Goal: Task Accomplishment & Management: Manage account settings

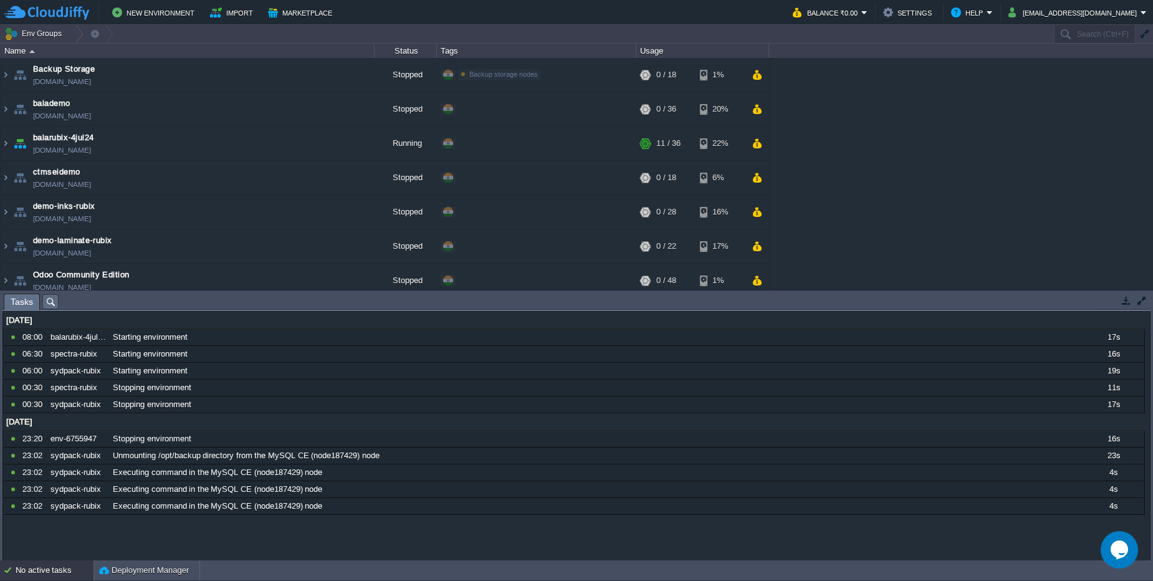
click at [59, 571] on div "No active tasks" at bounding box center [55, 570] width 78 height 20
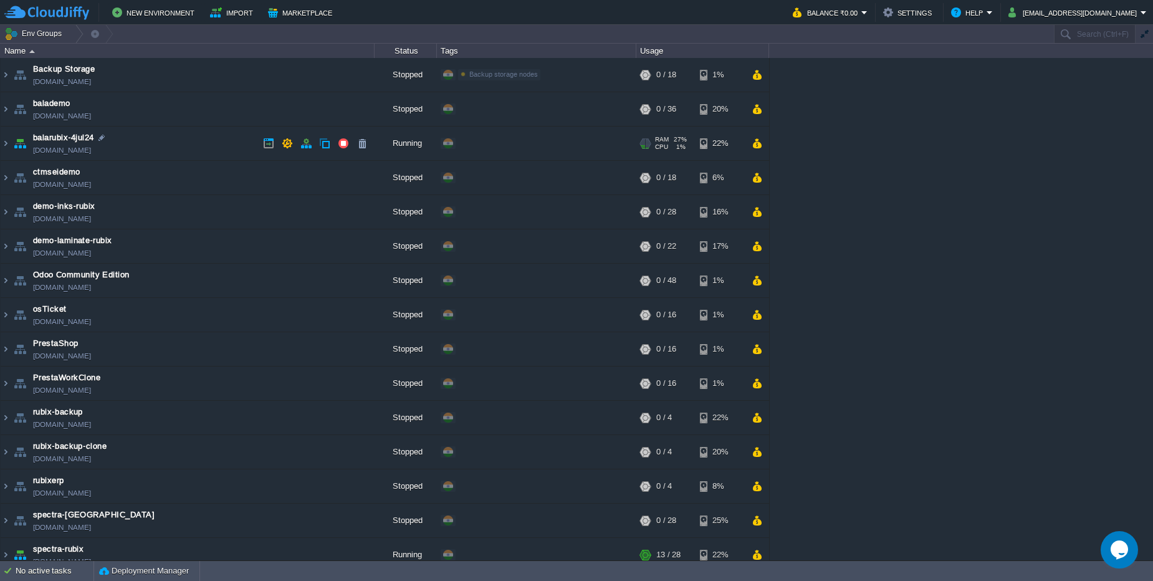
click at [213, 152] on td "balarubix-4jul24 balarubix-4jul24.cloudjiffy.net" at bounding box center [188, 144] width 374 height 34
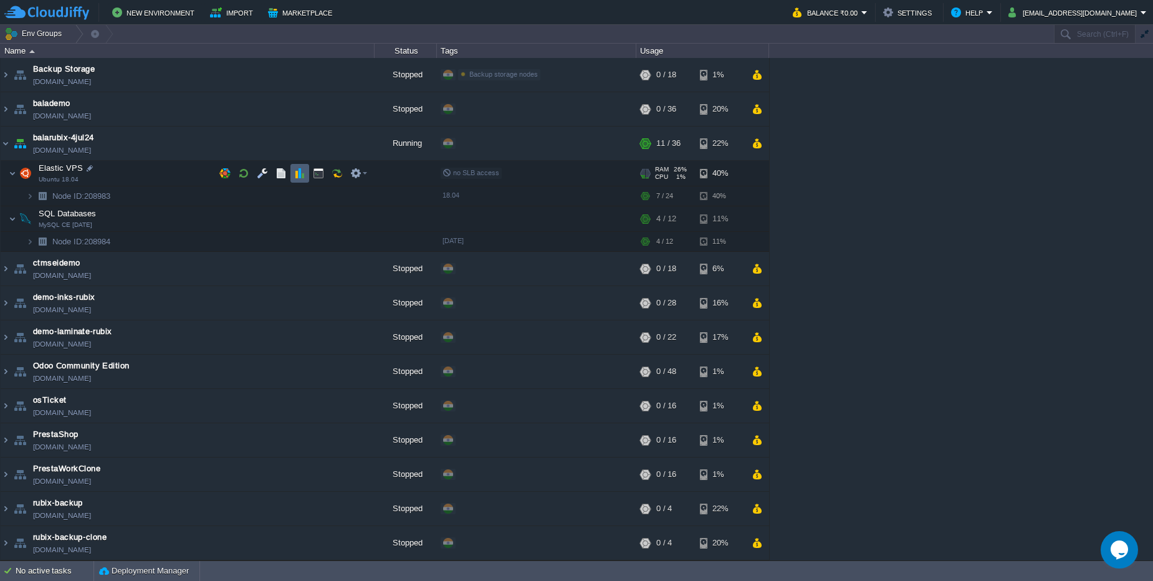
click at [297, 179] on td at bounding box center [299, 173] width 19 height 19
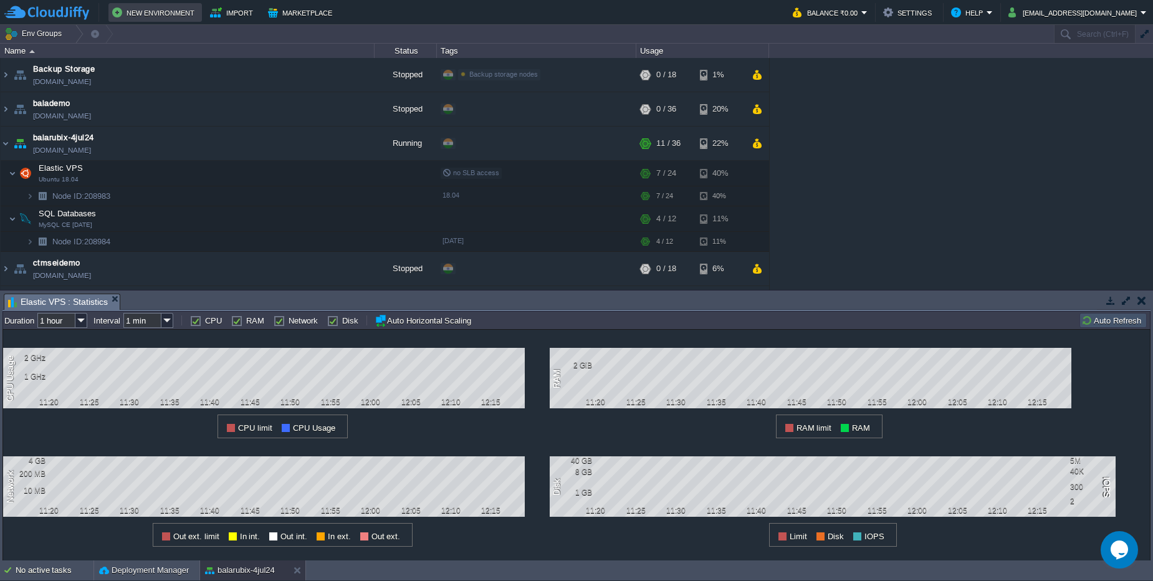
click at [170, 14] on button "New Environment" at bounding box center [155, 12] width 86 height 15
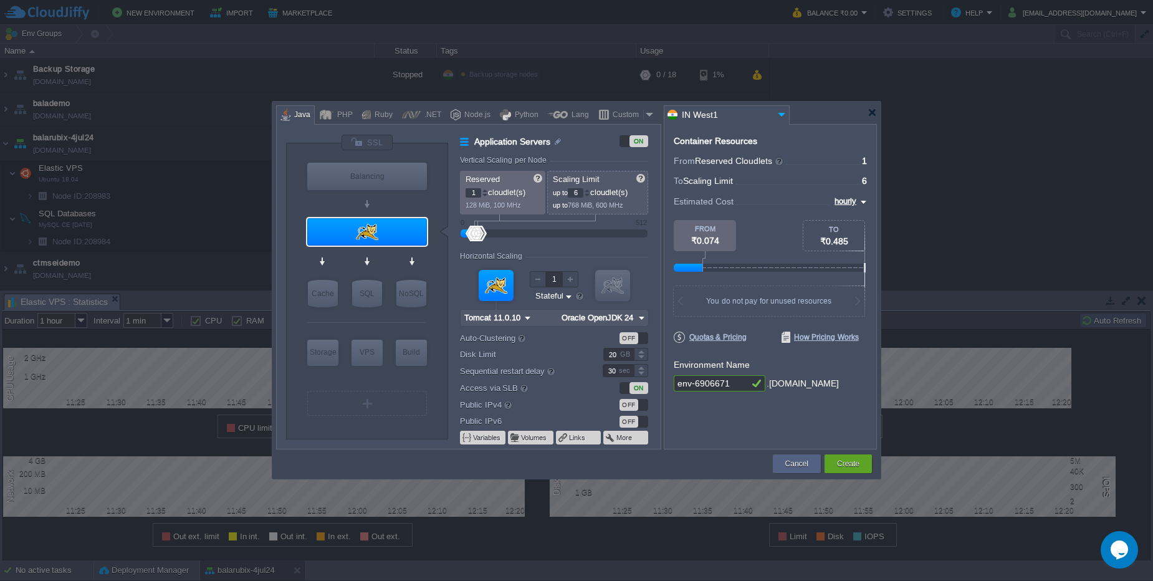
type input "Memcached 1.6.39"
click at [873, 112] on div at bounding box center [872, 112] width 9 height 9
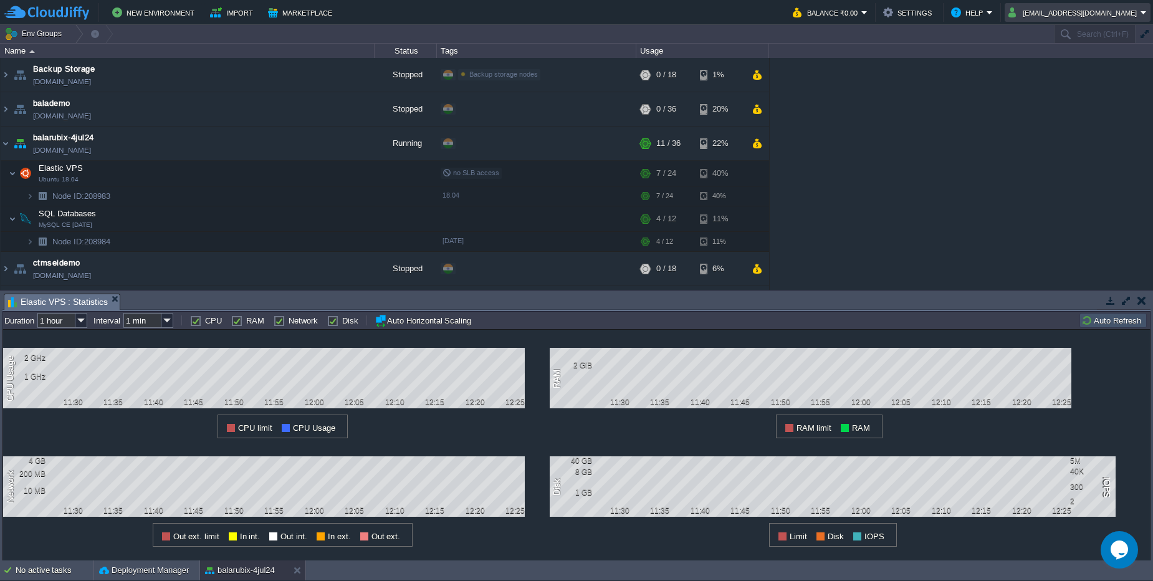
click at [1113, 12] on button "rudrbyte.purchase@gmail.com" at bounding box center [1074, 12] width 132 height 15
click at [1141, 298] on button "button" at bounding box center [1141, 300] width 9 height 11
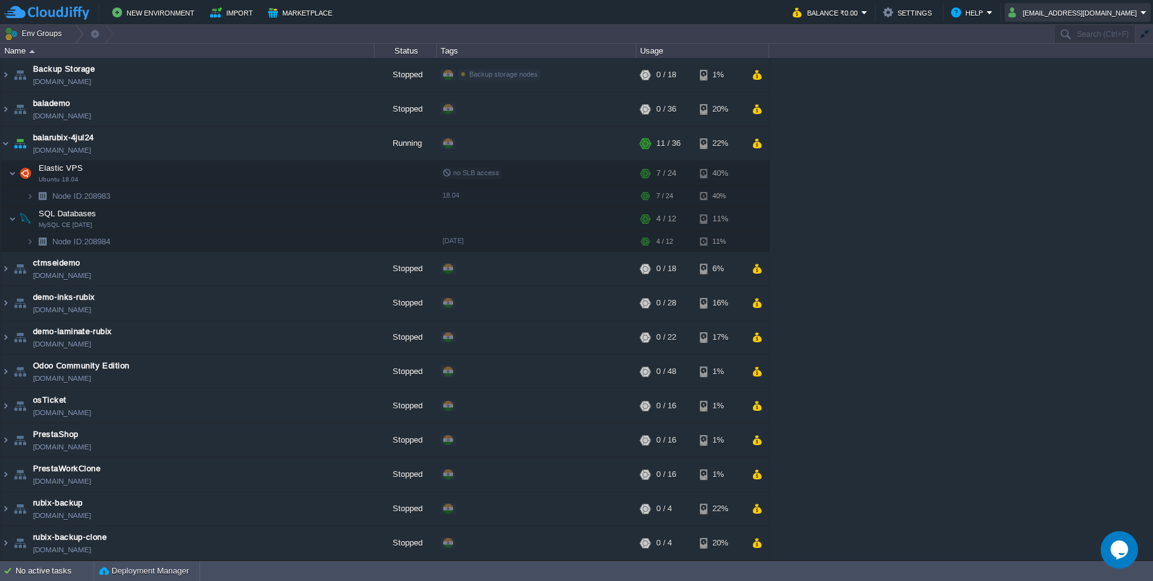
click at [1117, 14] on button "rudrbyte.purchase@gmail.com" at bounding box center [1074, 12] width 132 height 15
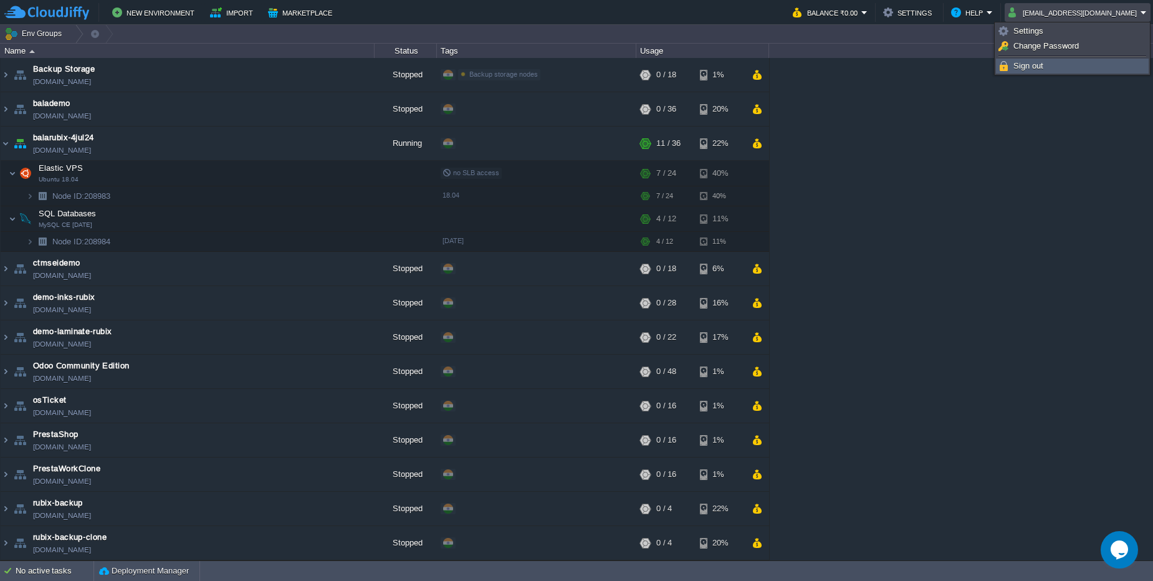
click at [1028, 72] on link "Sign out" at bounding box center [1072, 66] width 151 height 14
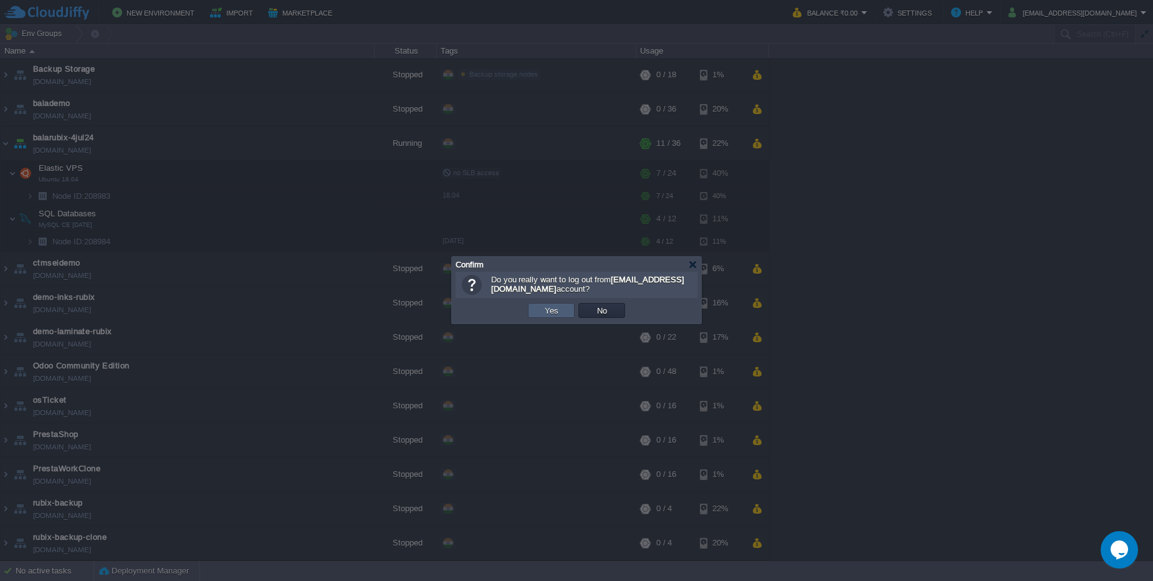
click at [548, 317] on td "Yes" at bounding box center [551, 310] width 47 height 15
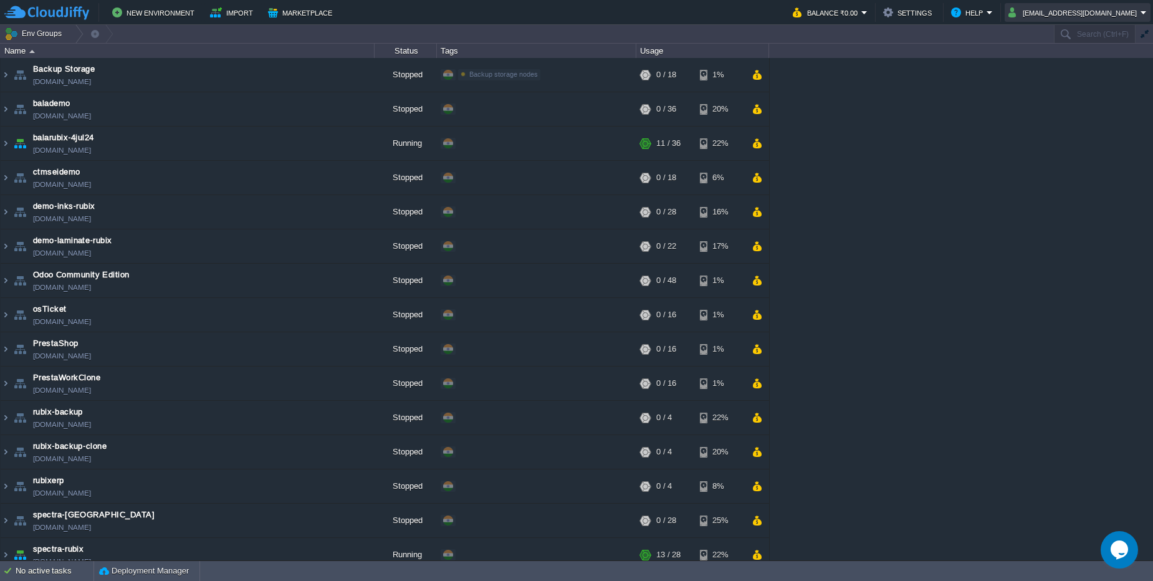
click at [1088, 12] on button "rudrbyte.purchase@gmail.com" at bounding box center [1074, 12] width 132 height 15
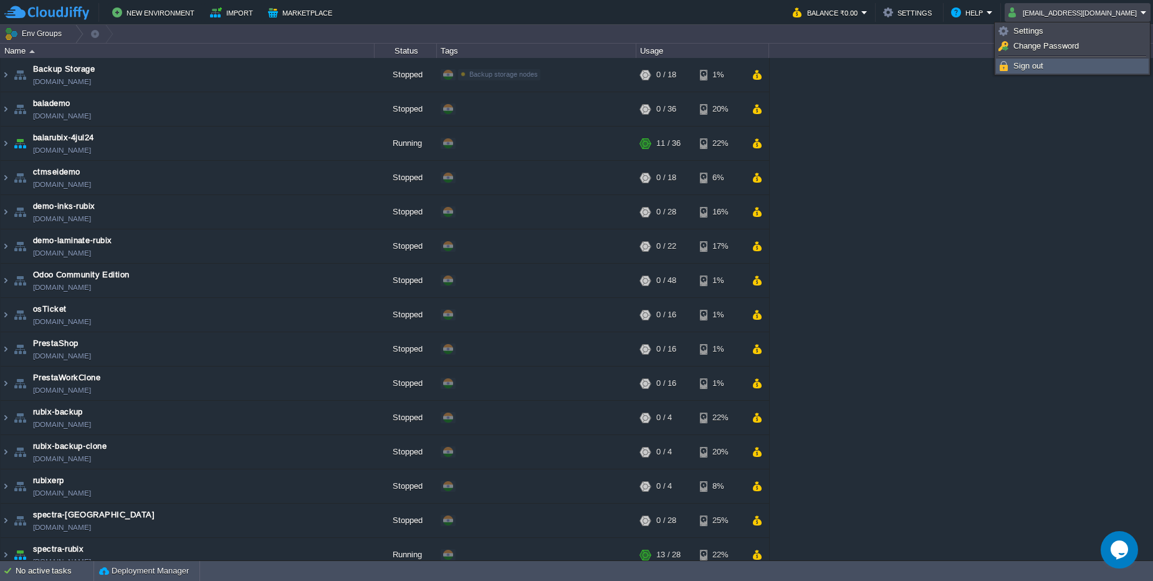
click at [1042, 63] on span "Sign out" at bounding box center [1028, 65] width 30 height 9
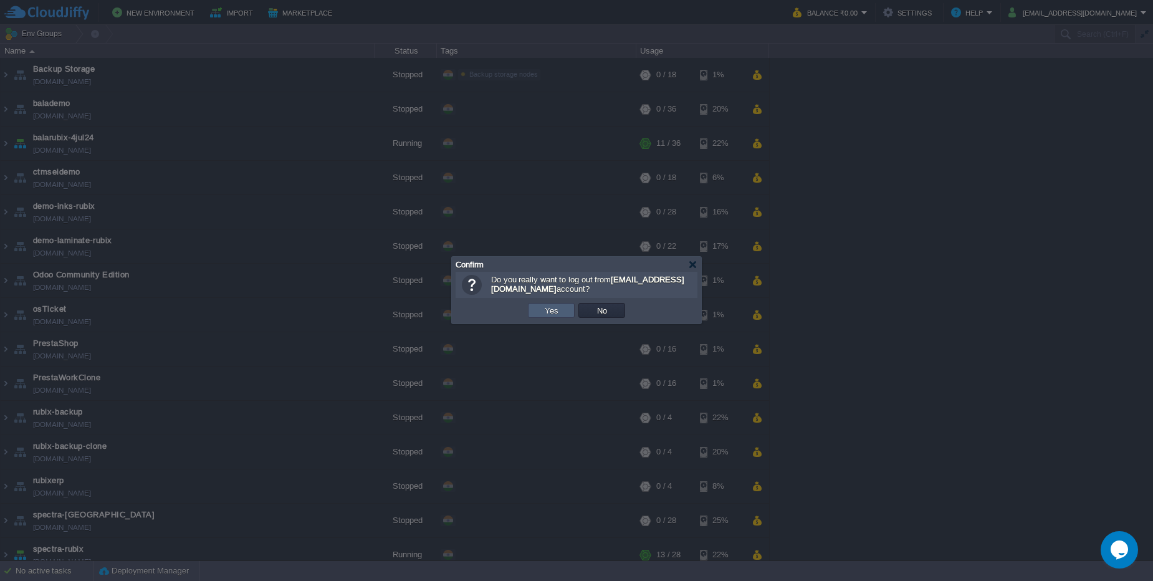
click at [561, 304] on td "Yes" at bounding box center [551, 310] width 47 height 15
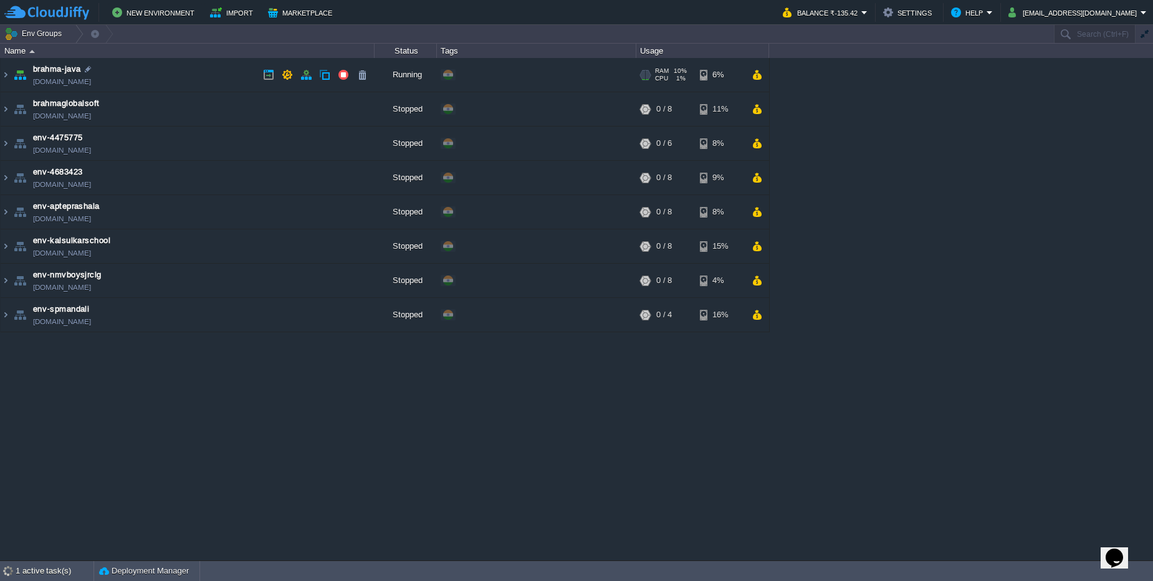
click at [143, 72] on td "brahma-java [DOMAIN_NAME]" at bounding box center [188, 75] width 374 height 34
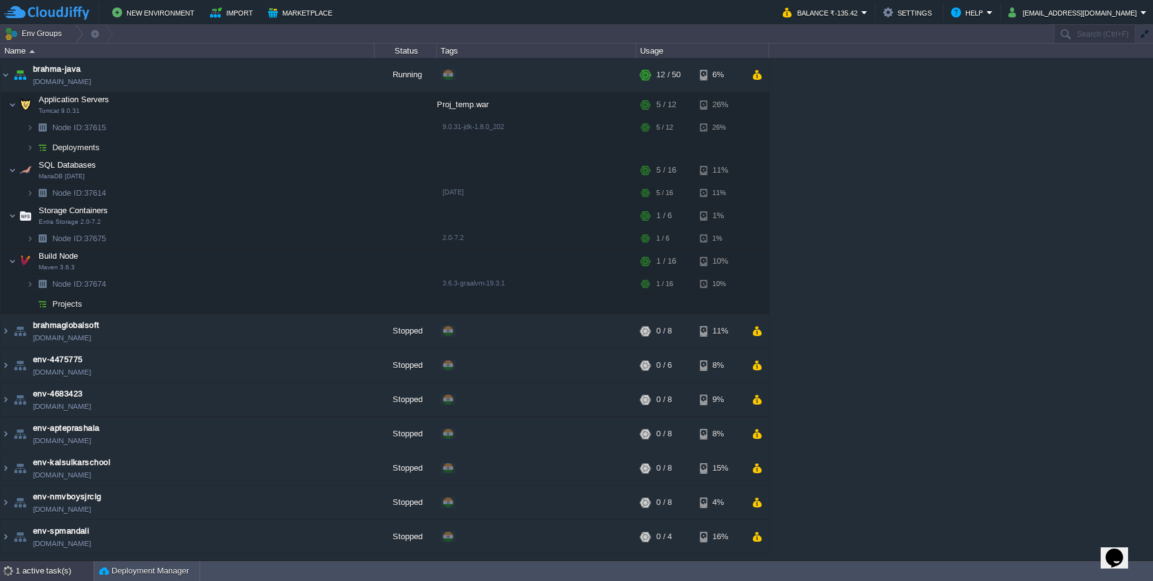
click at [37, 574] on div "1 active task(s)" at bounding box center [55, 571] width 78 height 20
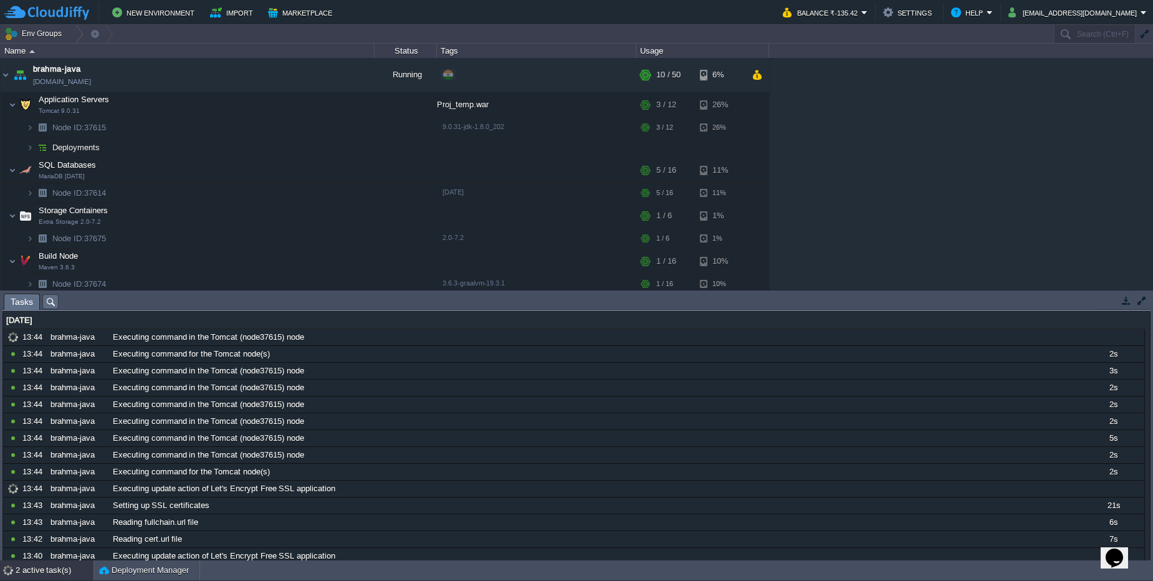
click at [47, 573] on div "2 active task(s)" at bounding box center [55, 570] width 78 height 20
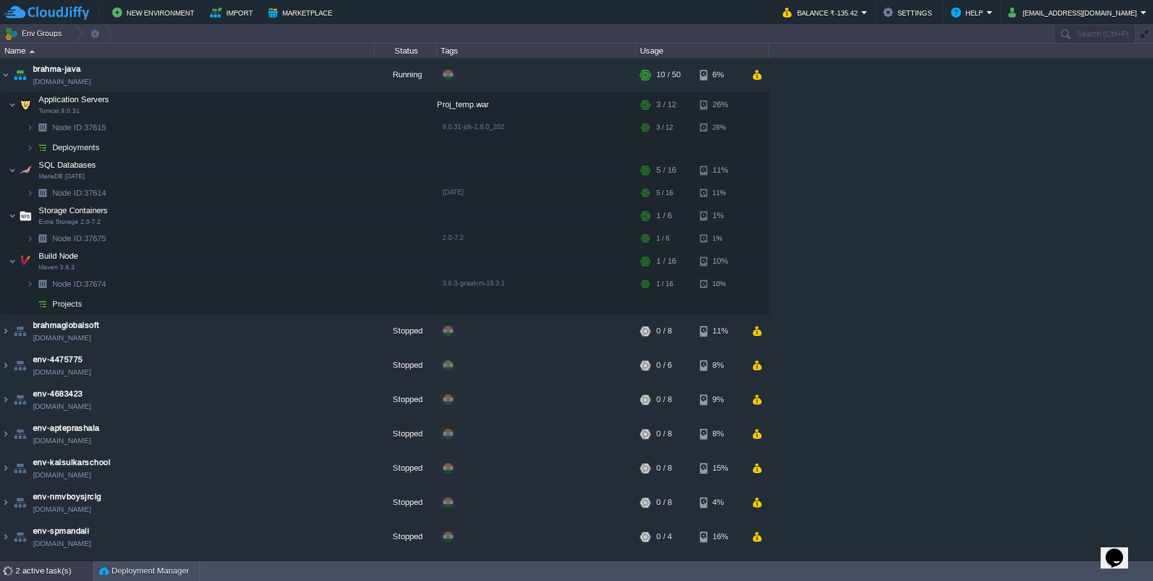
click at [41, 564] on div "2 active task(s)" at bounding box center [55, 571] width 78 height 20
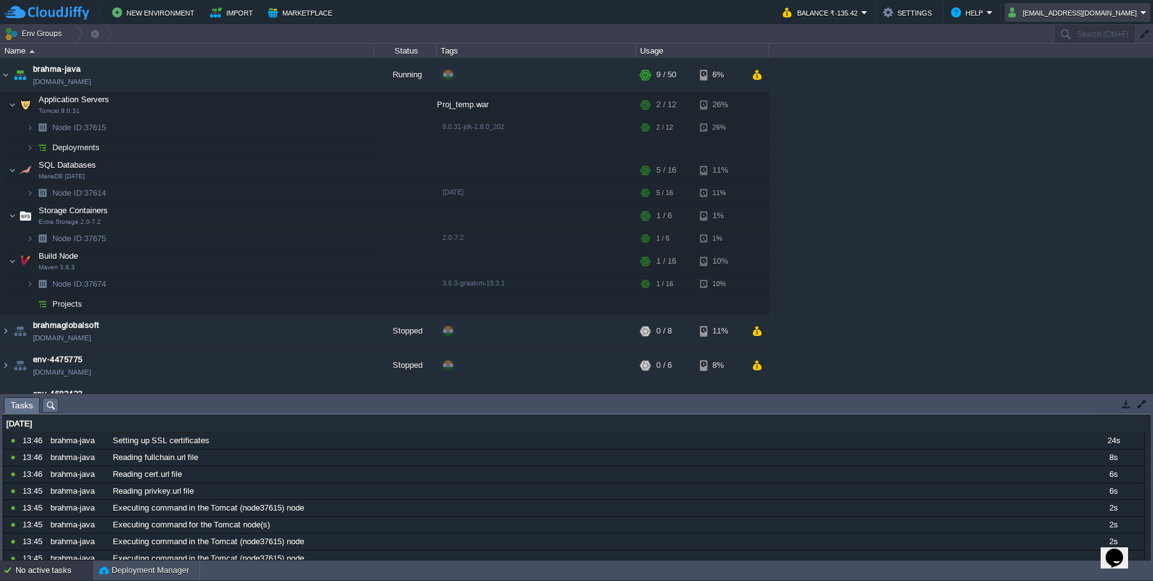
click at [1099, 14] on button "[EMAIL_ADDRESS][DOMAIN_NAME]" at bounding box center [1074, 12] width 132 height 15
click at [1028, 69] on span "Sign out" at bounding box center [1032, 65] width 30 height 9
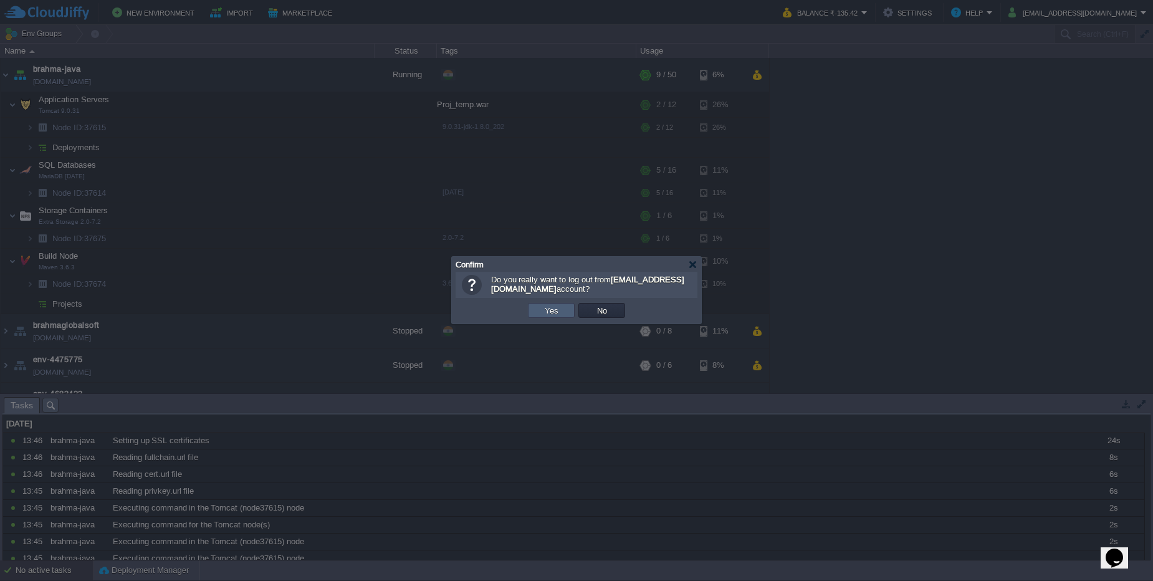
click at [561, 316] on td "Yes" at bounding box center [551, 310] width 47 height 15
